Goal: Transaction & Acquisition: Download file/media

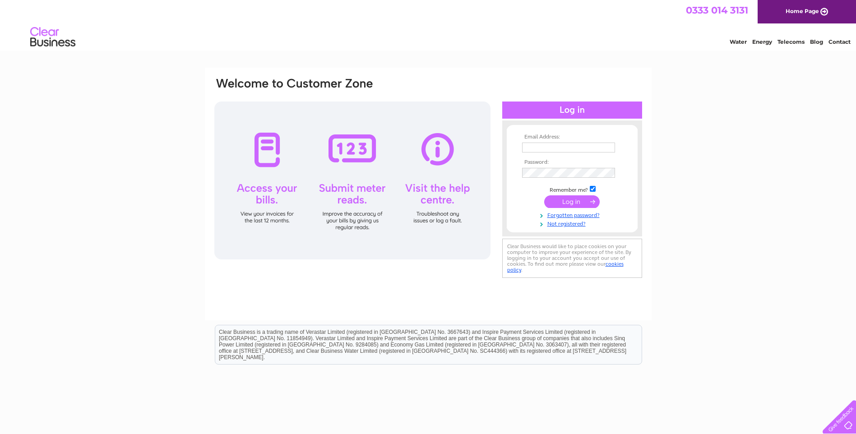
type input "canatrice@live.co.uk"
click at [565, 200] on input "submit" at bounding box center [571, 201] width 55 height 13
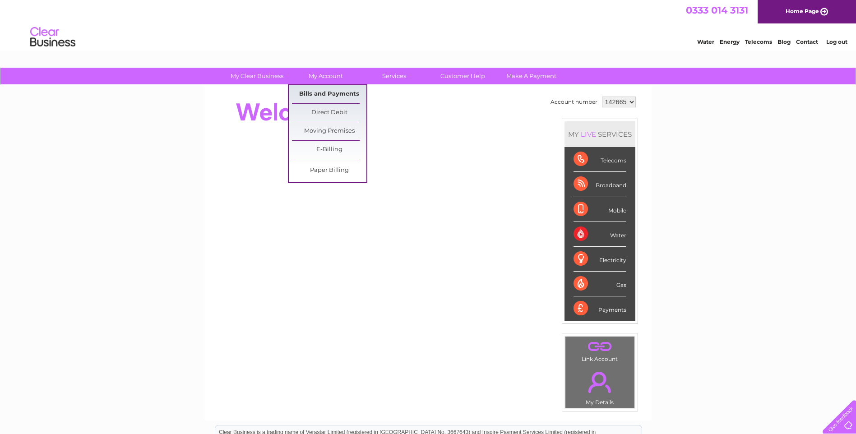
click at [328, 96] on link "Bills and Payments" at bounding box center [329, 94] width 74 height 18
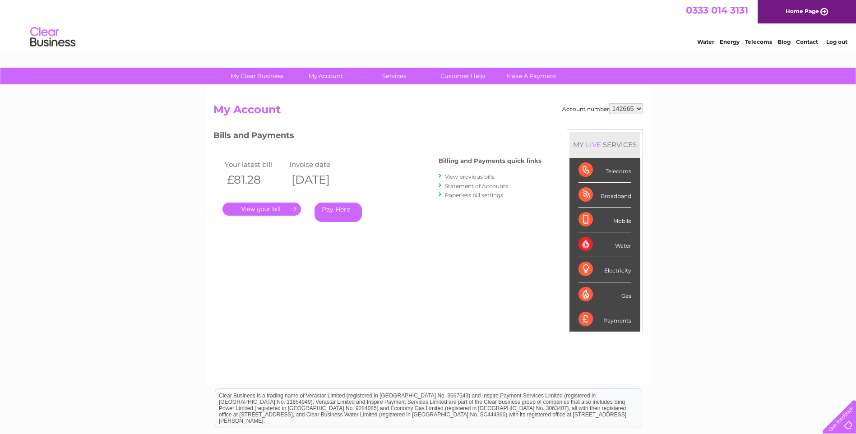
click at [264, 208] on link "." at bounding box center [261, 209] width 78 height 13
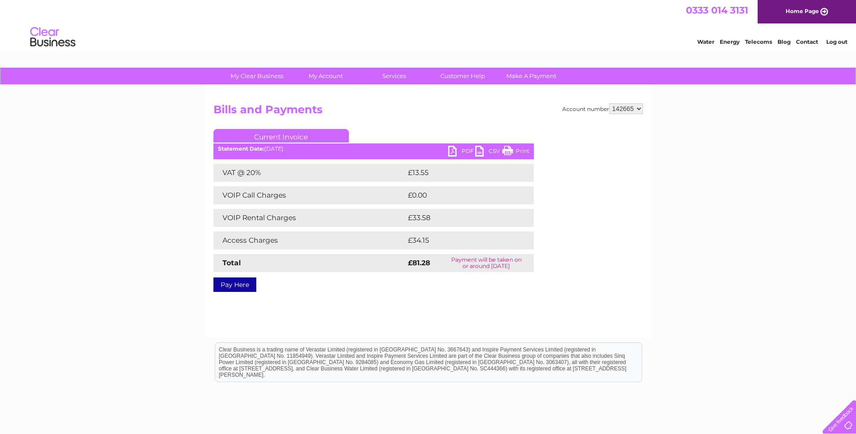
click at [451, 151] on link "PDF" at bounding box center [461, 152] width 27 height 13
